Goal: Check status: Check status

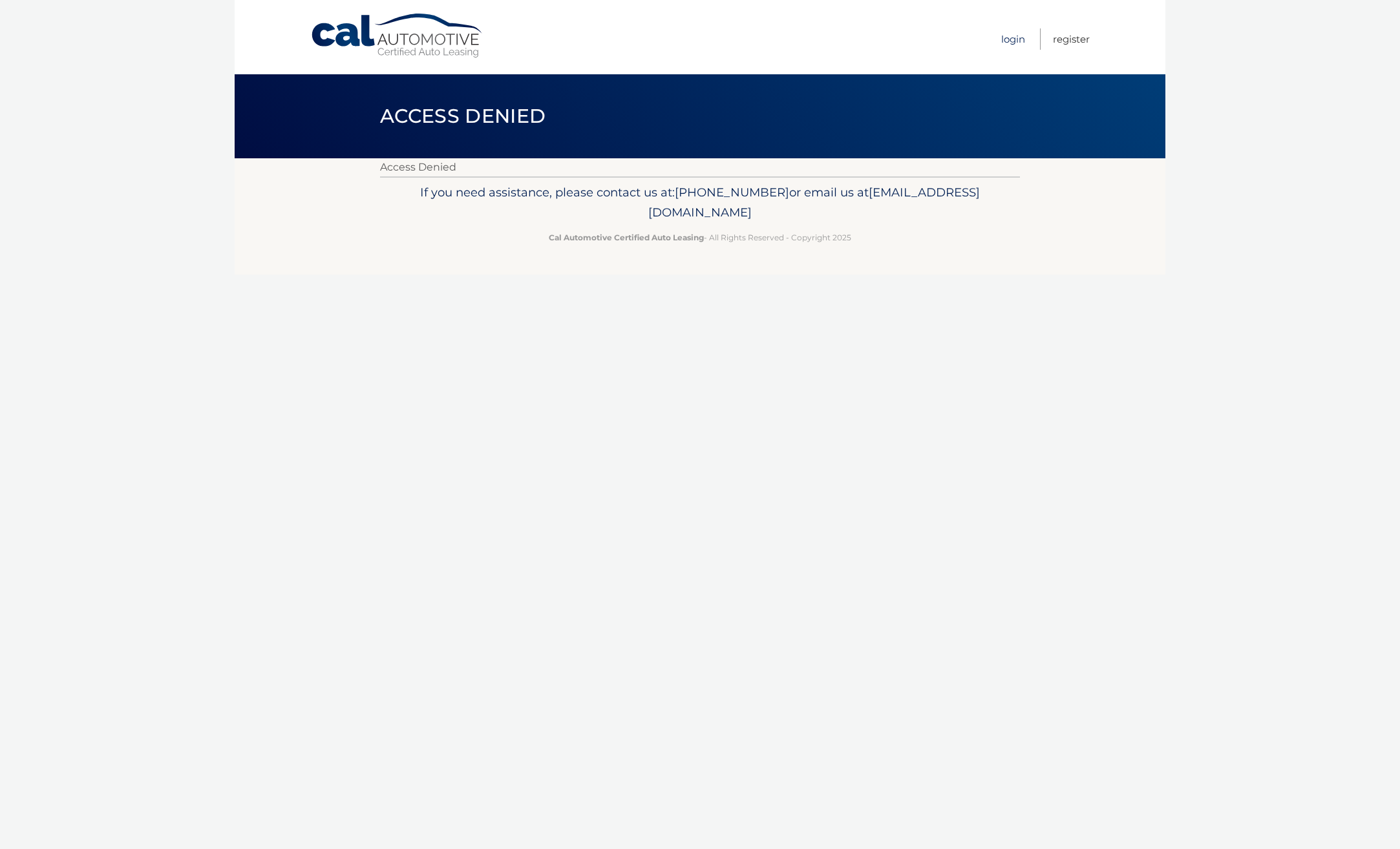
click at [1010, 35] on link "Login" at bounding box center [1013, 39] width 24 height 21
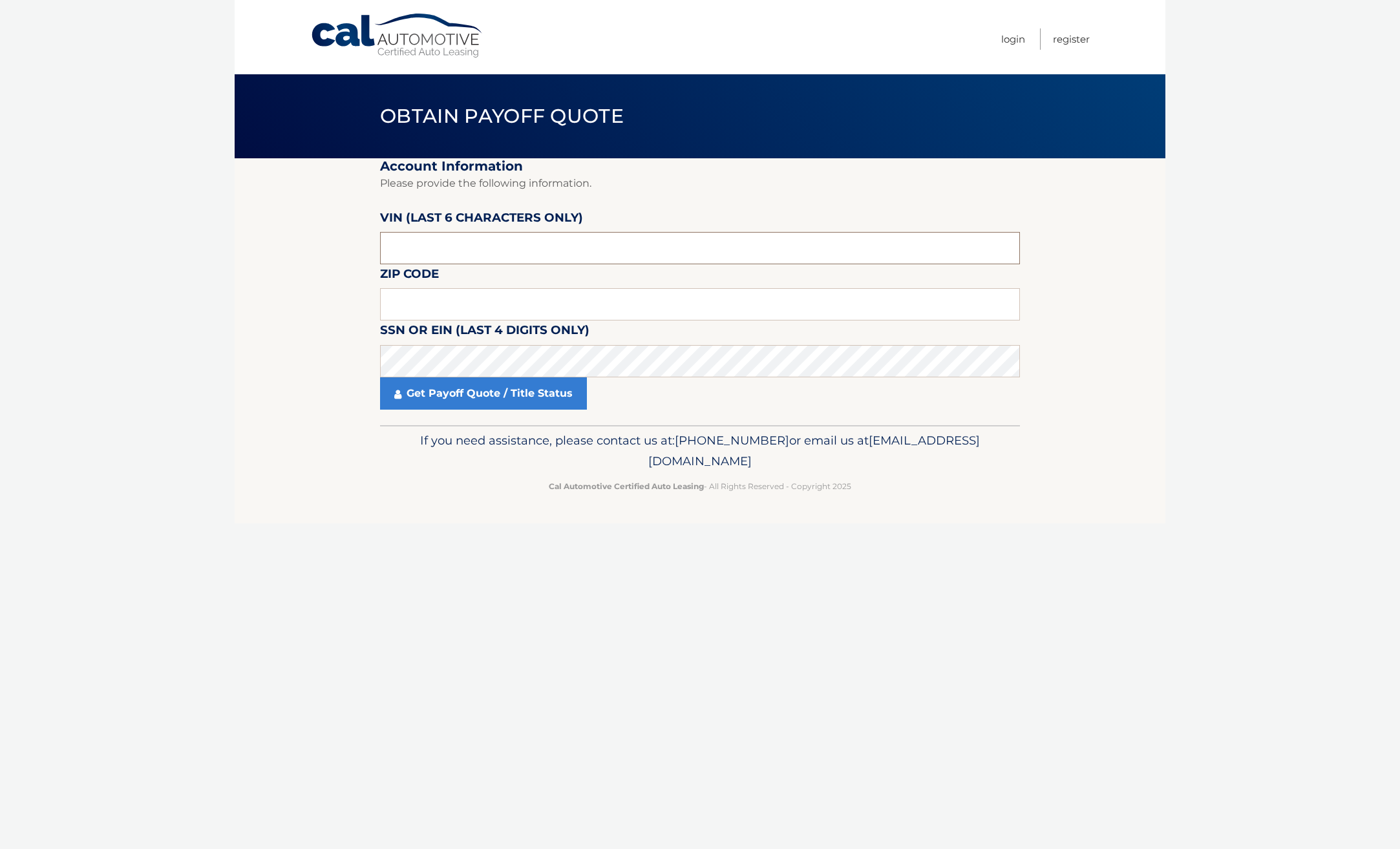
click at [456, 233] on input "text" at bounding box center [700, 248] width 640 height 33
type input "531980"
click at [463, 296] on input "text" at bounding box center [700, 304] width 640 height 33
click at [606, 438] on div "Cal Automotive Menu Login Register Obtain Payoff Quote ×" at bounding box center [700, 424] width 931 height 849
click at [496, 395] on link "Get Payoff Quote / Title Status" at bounding box center [484, 393] width 207 height 33
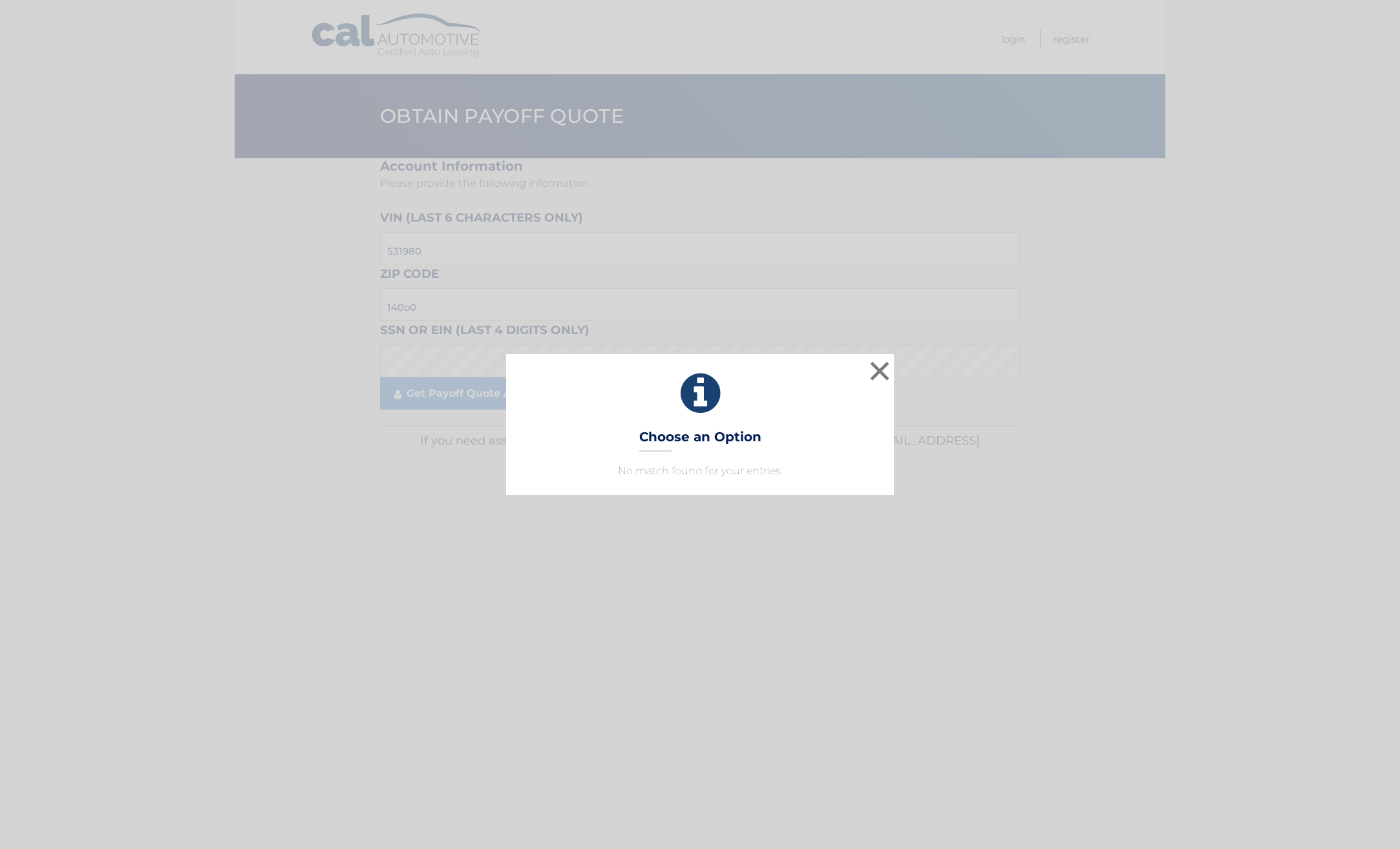
click at [495, 493] on div "× Choose an Option No match found for your entries. This is what you see on sec…" at bounding box center [700, 424] width 1389 height 141
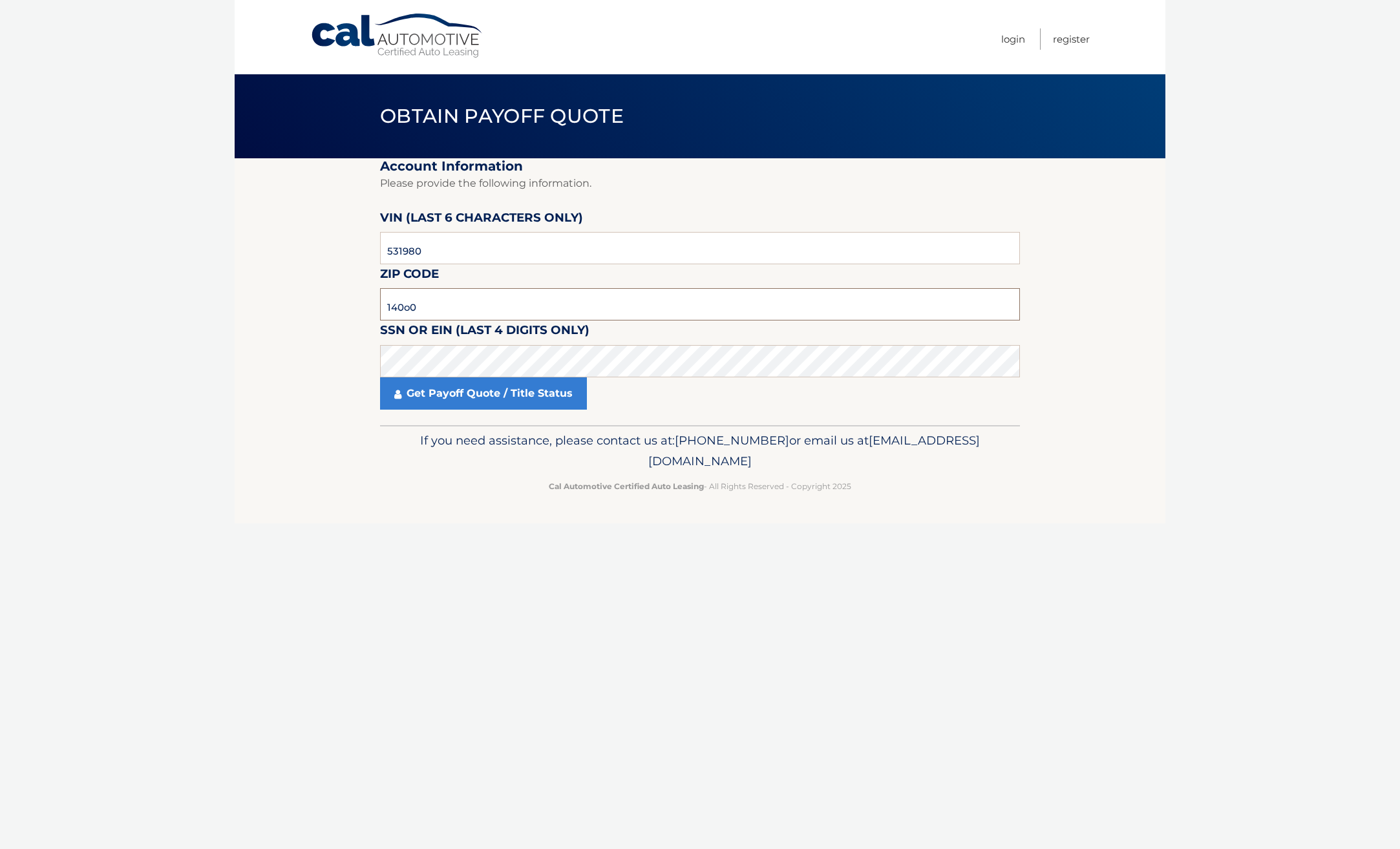
click at [463, 306] on input "140o0" at bounding box center [700, 304] width 640 height 33
type input "14006"
click at [471, 396] on link "Get Payoff Quote / Title Status" at bounding box center [484, 393] width 207 height 33
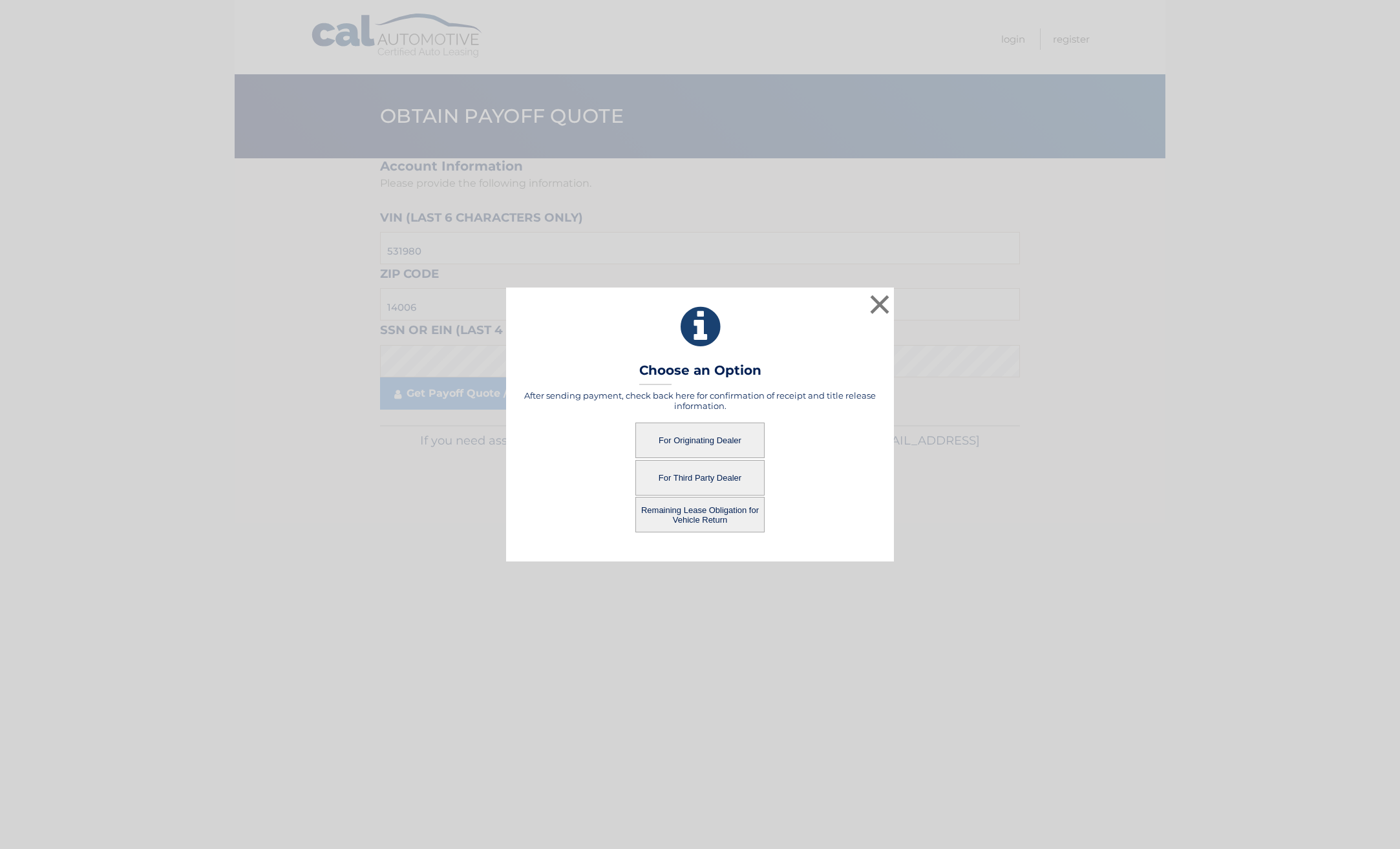
click at [719, 445] on button "For Originating Dealer" at bounding box center [700, 440] width 129 height 36
click at [699, 519] on button "Remaining Lease Obligation for Vehicle Return" at bounding box center [700, 515] width 129 height 36
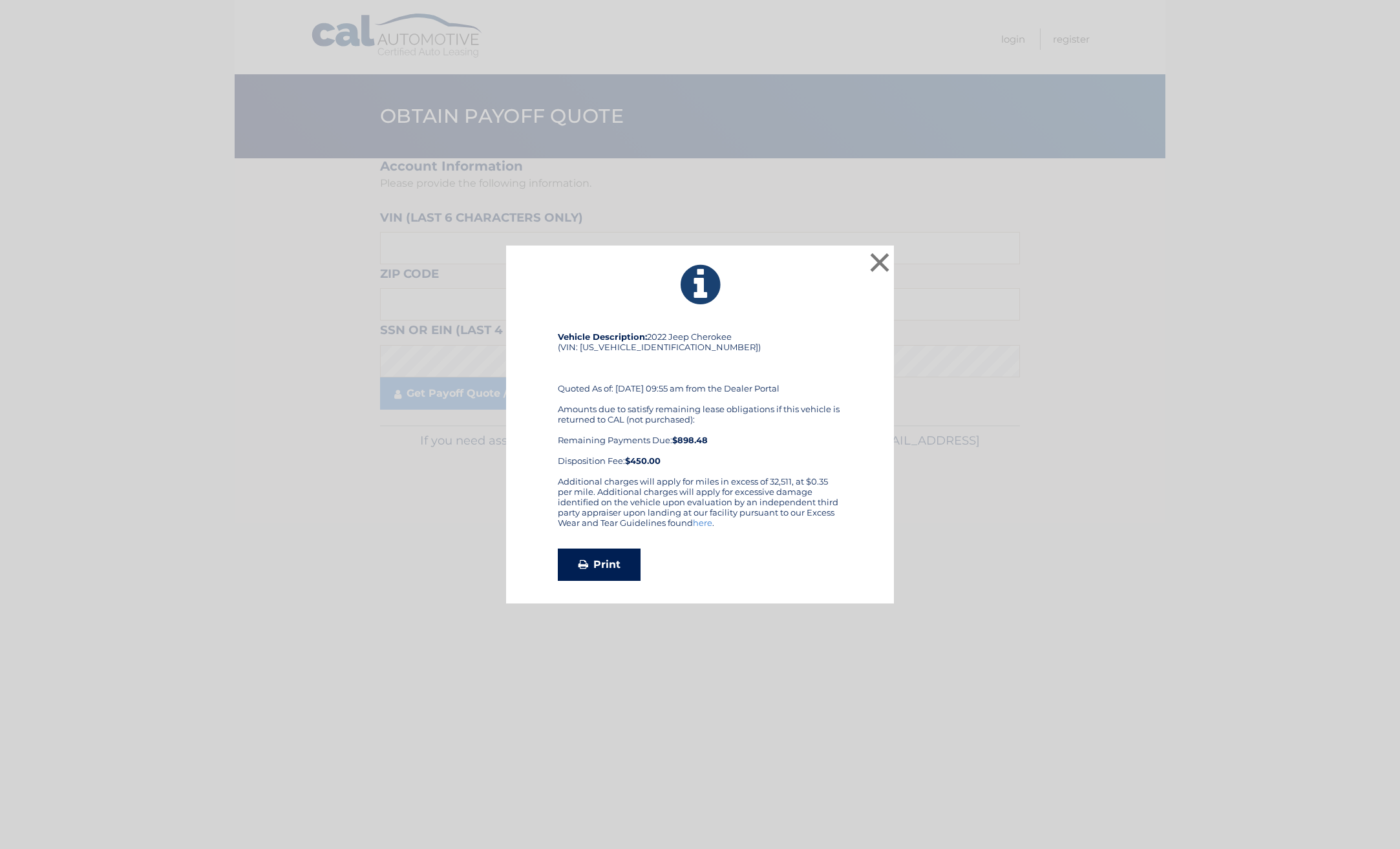
click at [617, 557] on link "Print" at bounding box center [599, 564] width 83 height 33
click at [880, 261] on button "×" at bounding box center [879, 262] width 26 height 26
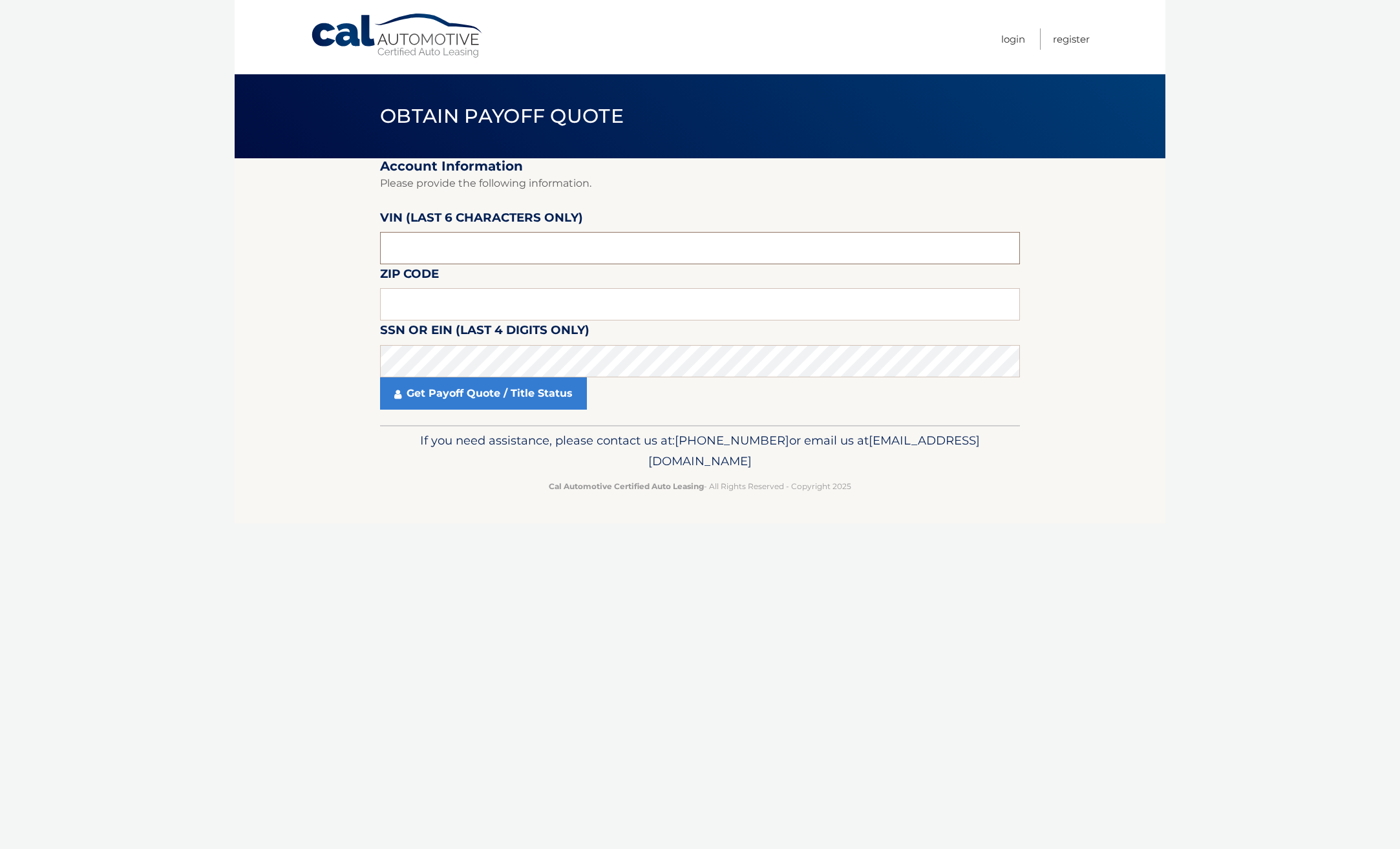
click at [464, 247] on input "text" at bounding box center [700, 248] width 640 height 33
